Goal: Task Accomplishment & Management: Use online tool/utility

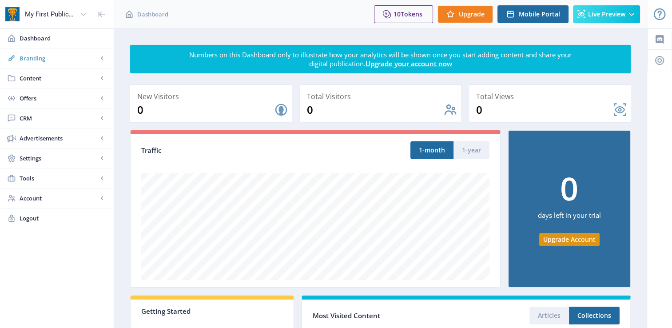
click at [61, 60] on span "Branding" at bounding box center [59, 58] width 78 height 9
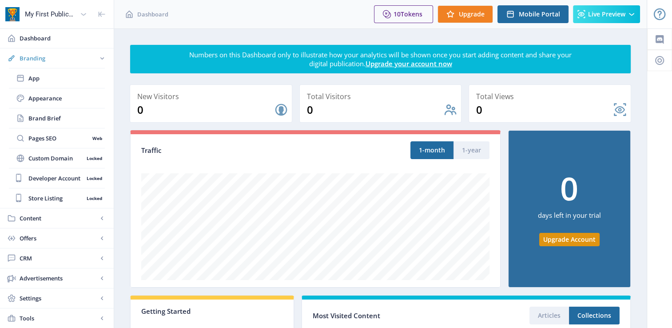
click at [68, 60] on span "Branding" at bounding box center [59, 58] width 78 height 9
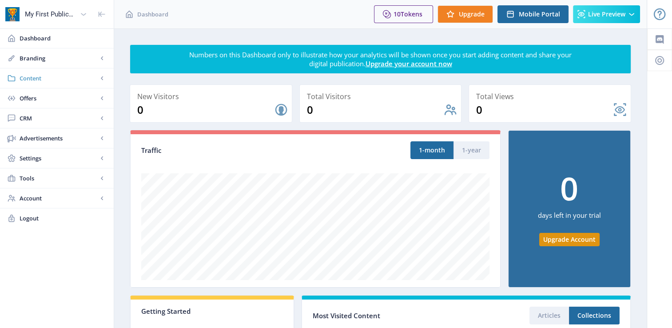
click at [62, 81] on span "Content" at bounding box center [59, 78] width 78 height 9
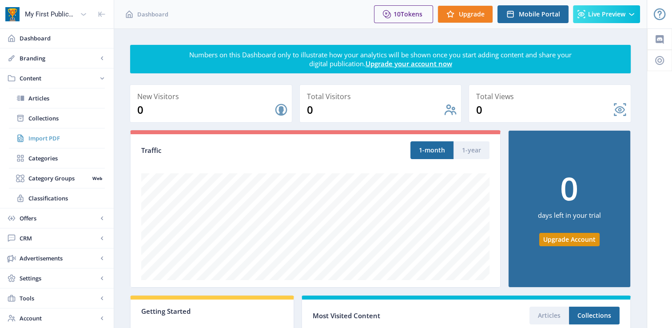
click at [48, 143] on link "Import PDF" at bounding box center [57, 138] width 96 height 20
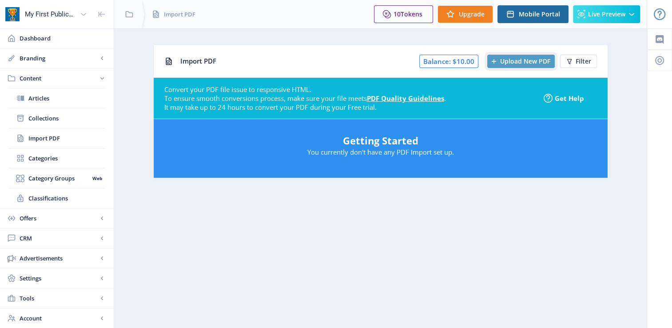
click at [521, 64] on span "Upload New PDF" at bounding box center [525, 61] width 50 height 7
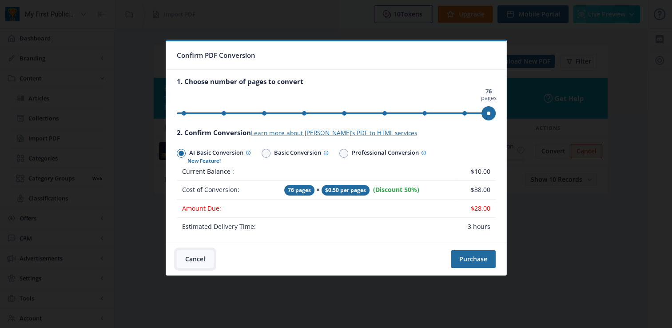
click at [199, 255] on button "Cancel" at bounding box center [195, 259] width 37 height 18
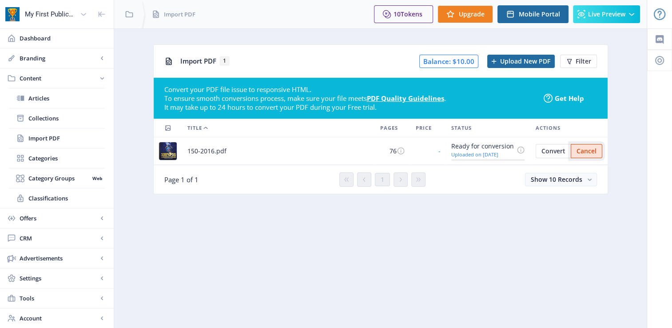
click at [591, 154] on span "Cancel" at bounding box center [587, 150] width 20 height 7
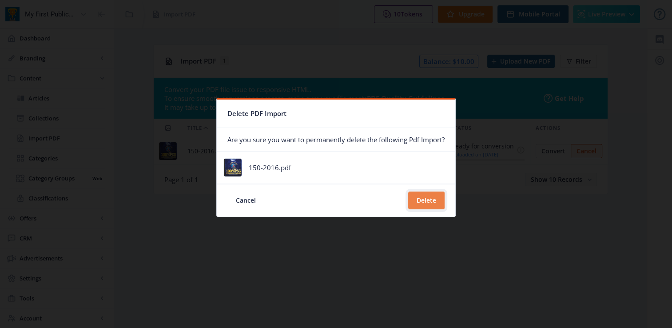
click at [434, 197] on button "Delete" at bounding box center [426, 200] width 36 height 18
